Goal: Find specific page/section: Find specific page/section

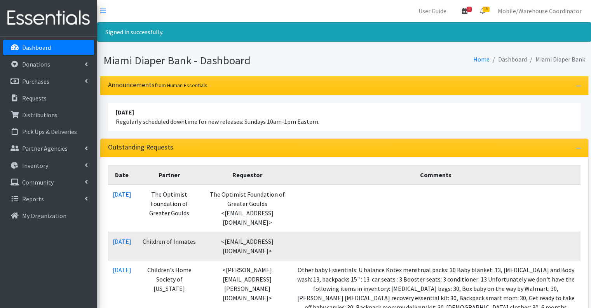
click at [474, 10] on link "1" at bounding box center [465, 11] width 18 height 16
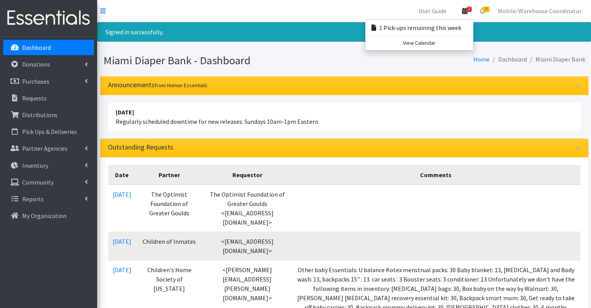
click at [445, 19] on nav "User Guide 1 1 Pick-ups remaining this week View Calendar 18 18 Requests 0 Part…" at bounding box center [344, 11] width 494 height 22
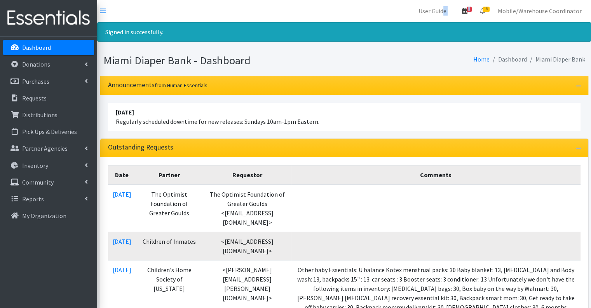
click at [471, 8] on span "1" at bounding box center [469, 9] width 5 height 5
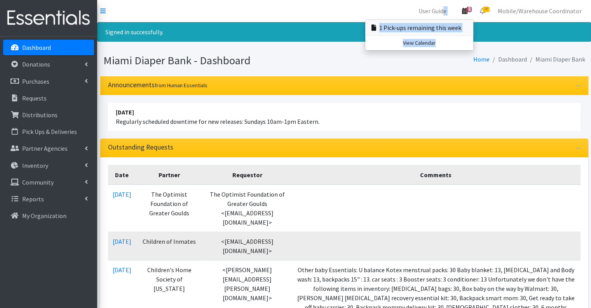
click at [443, 30] on link "1 Pick-ups remaining this week" at bounding box center [419, 28] width 108 height 16
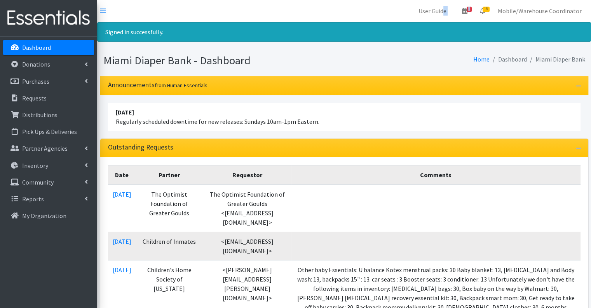
click at [485, 20] on nav "User Guide 1 1 Pick-ups remaining this week View Calendar 18 18 Requests 0 Part…" at bounding box center [344, 11] width 494 height 22
click at [486, 6] on link "18" at bounding box center [483, 11] width 18 height 16
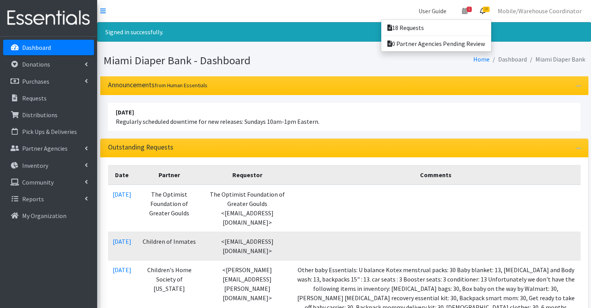
click at [452, 17] on link "User Guide" at bounding box center [432, 11] width 40 height 16
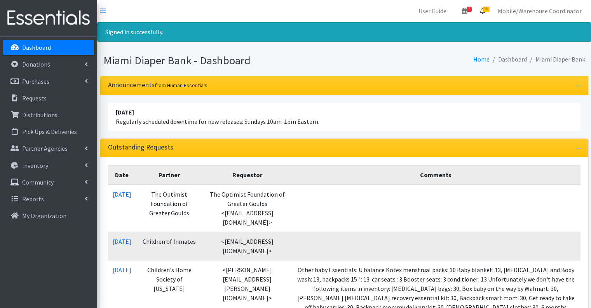
click at [492, 14] on link "18" at bounding box center [483, 11] width 18 height 16
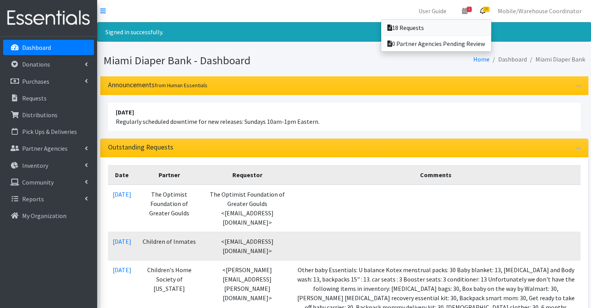
click at [448, 26] on link "18 Requests" at bounding box center [436, 28] width 110 height 16
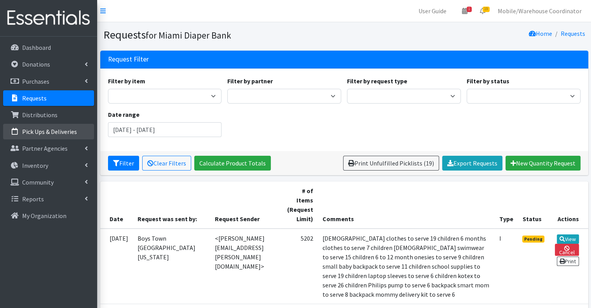
click at [46, 133] on p "Pick Ups & Deliveries" at bounding box center [49, 132] width 55 height 8
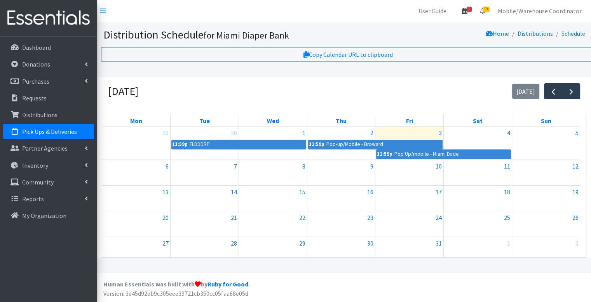
click at [472, 4] on link "1" at bounding box center [465, 11] width 18 height 16
click at [431, 31] on link "1 Pick-ups remaining this week" at bounding box center [419, 28] width 108 height 16
click at [492, 9] on link "19" at bounding box center [483, 11] width 18 height 16
click at [447, 24] on link "19 Requests" at bounding box center [436, 28] width 110 height 16
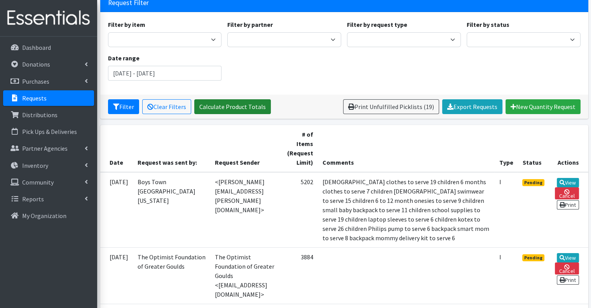
scroll to position [117, 0]
